Goal: Browse casually

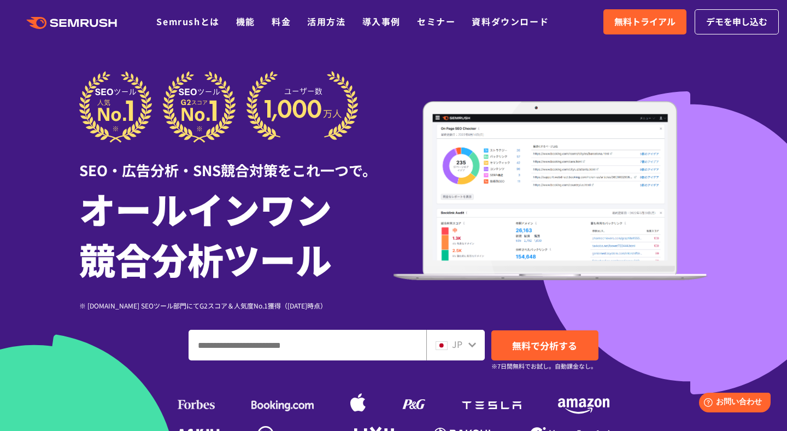
click at [286, 89] on img at bounding box center [218, 107] width 279 height 72
